Goal: Information Seeking & Learning: Check status

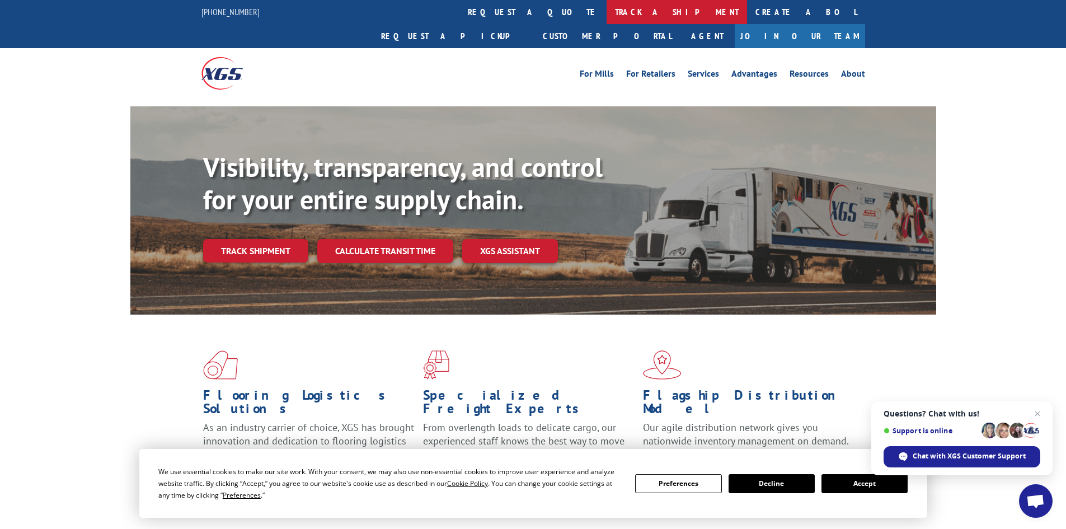
click at [606, 16] on link "track a shipment" at bounding box center [676, 12] width 140 height 24
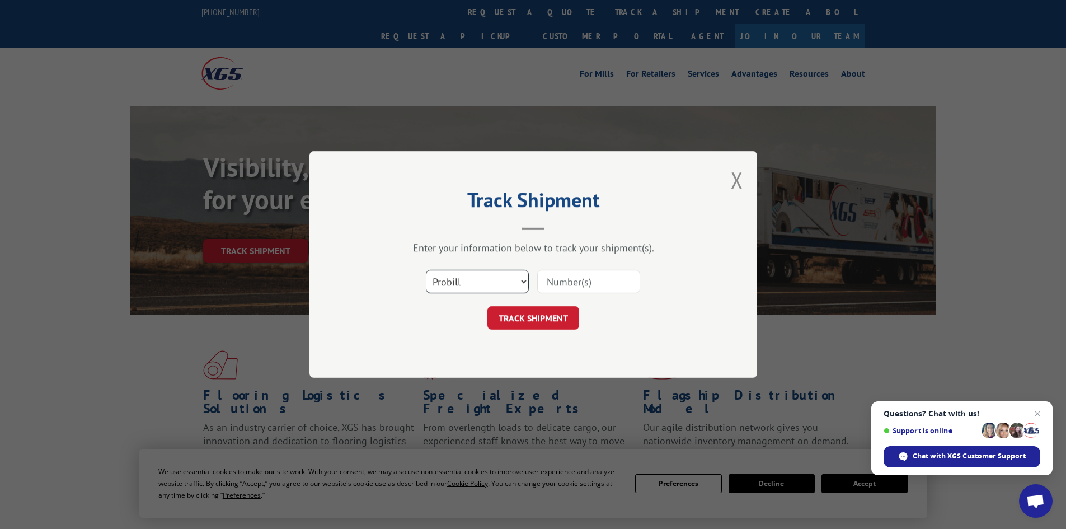
click at [493, 279] on select "Select category... Probill BOL PO" at bounding box center [477, 281] width 103 height 23
select select "bol"
click at [426, 270] on select "Select category... Probill BOL PO" at bounding box center [477, 281] width 103 height 23
click at [590, 282] on input at bounding box center [588, 281] width 103 height 23
type input "7064890"
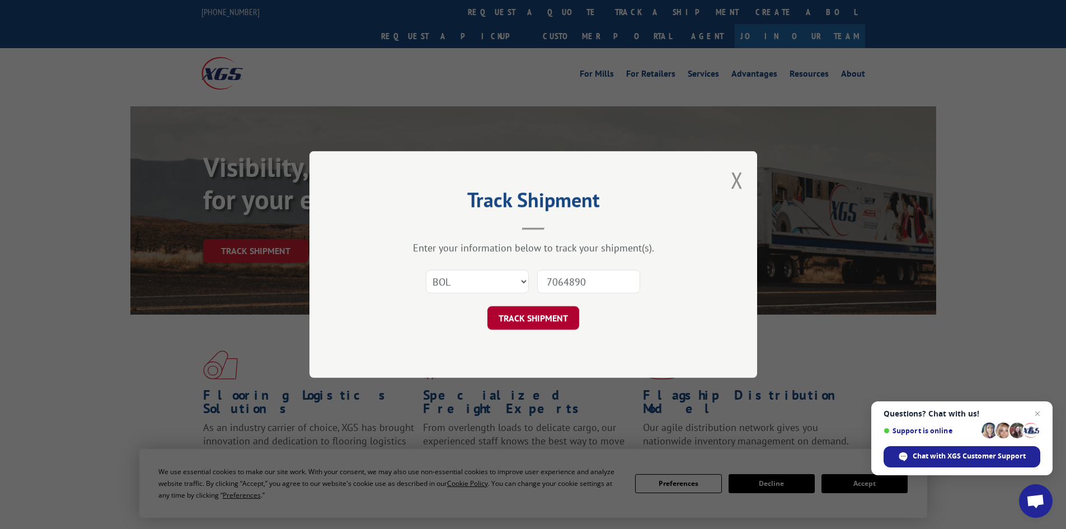
click at [526, 326] on button "TRACK SHIPMENT" at bounding box center [533, 317] width 92 height 23
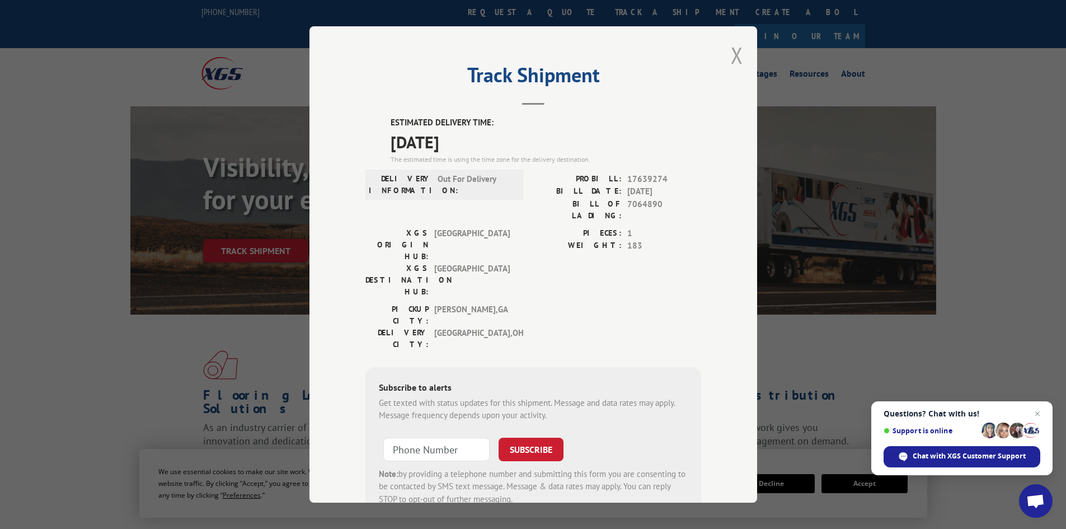
click at [731, 60] on button "Close modal" at bounding box center [737, 55] width 12 height 30
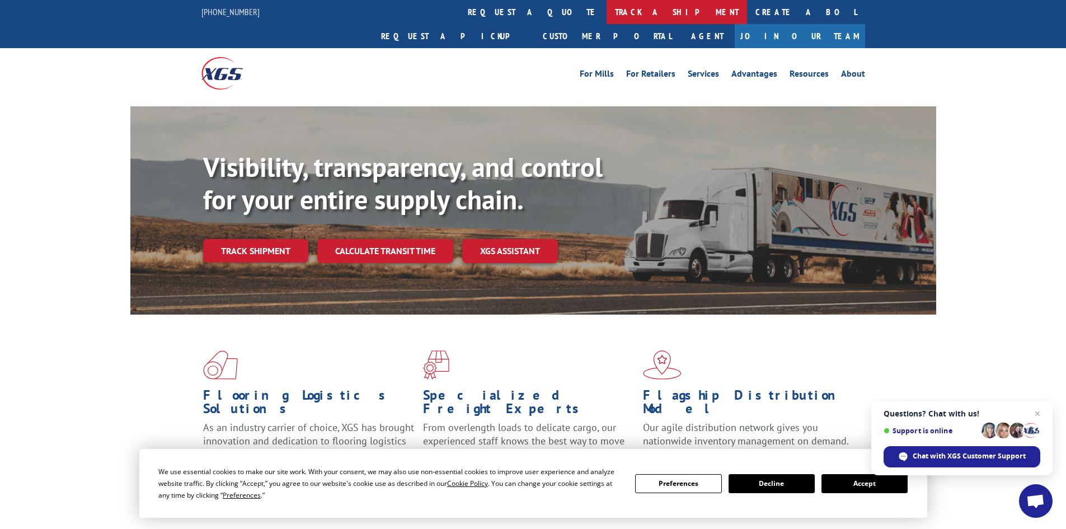
click at [606, 15] on link "track a shipment" at bounding box center [676, 12] width 140 height 24
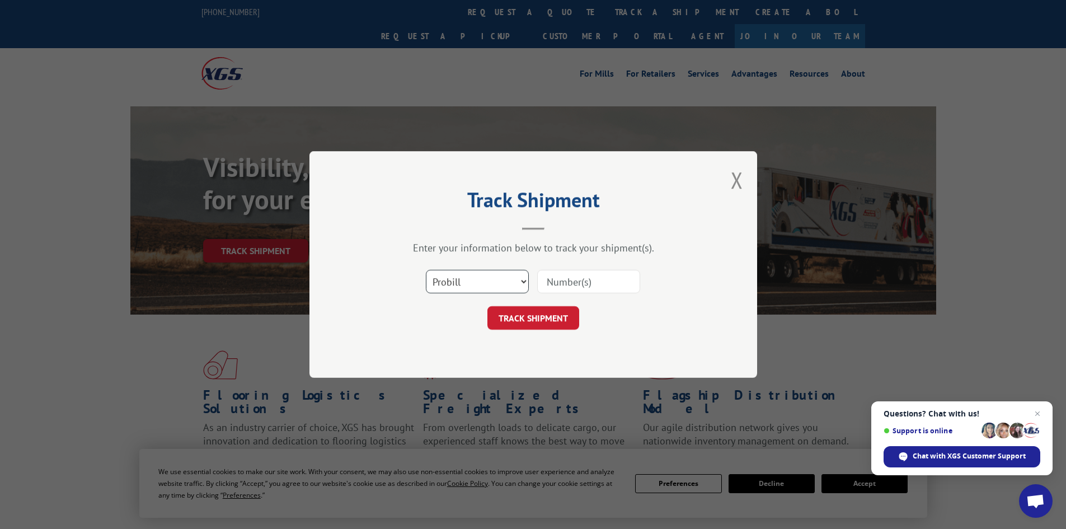
click at [473, 288] on select "Select category... Probill BOL PO" at bounding box center [477, 281] width 103 height 23
select select "bol"
click at [426, 270] on select "Select category... Probill BOL PO" at bounding box center [477, 281] width 103 height 23
click at [578, 279] on input at bounding box center [588, 281] width 103 height 23
type input "7064889"
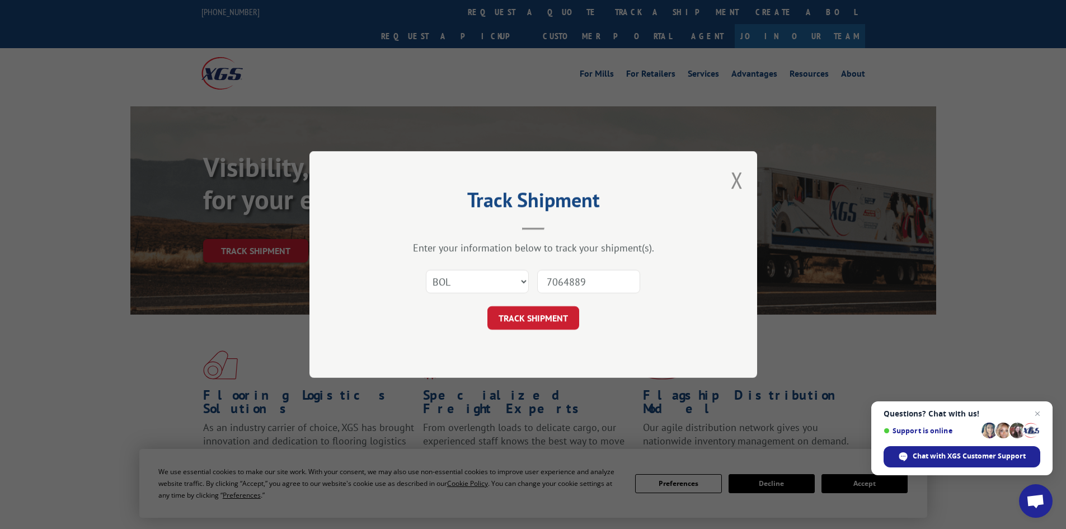
click at [487, 306] on button "TRACK SHIPMENT" at bounding box center [533, 317] width 92 height 23
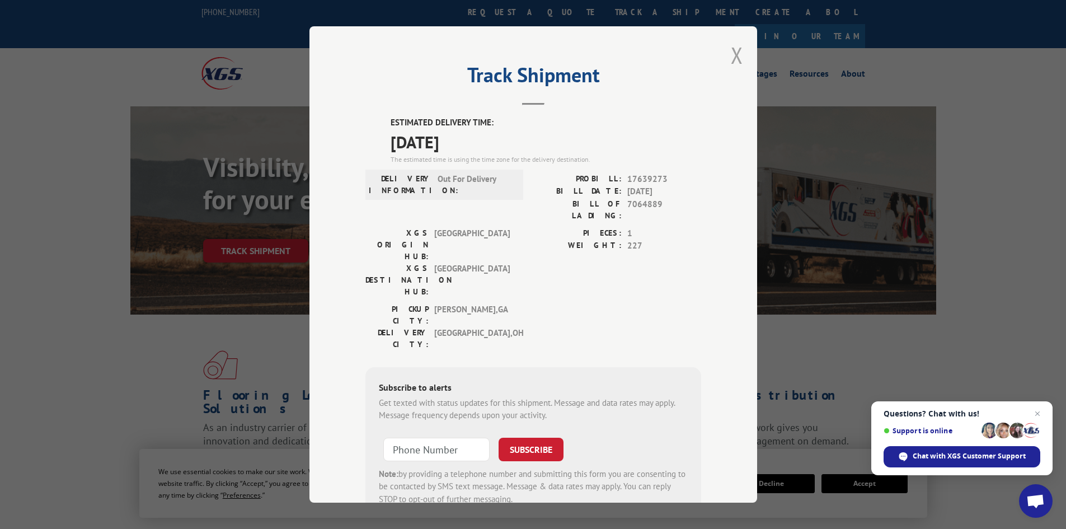
click at [736, 49] on button "Close modal" at bounding box center [737, 55] width 12 height 30
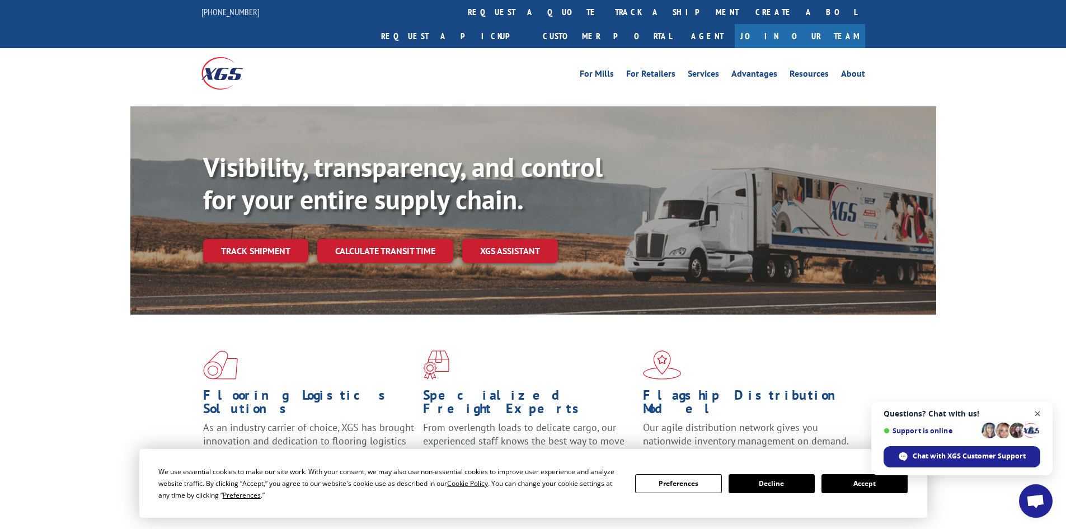
click at [1038, 411] on span "Close chat" at bounding box center [1037, 414] width 14 height 14
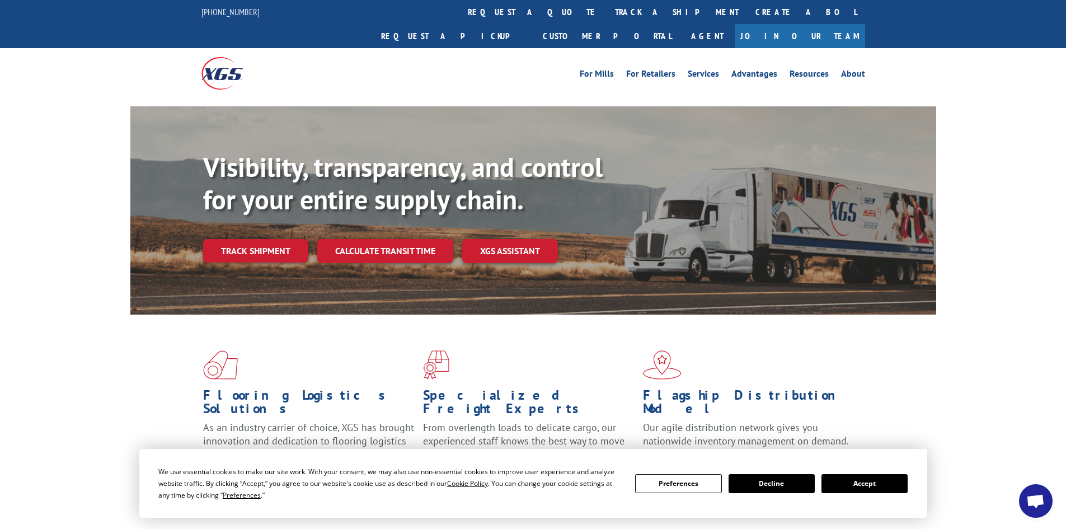
click at [771, 481] on button "Decline" at bounding box center [771, 483] width 86 height 19
